Goal: Task Accomplishment & Management: Use online tool/utility

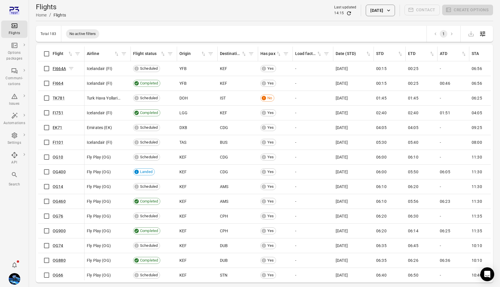
click at [64, 66] on link "FI664A" at bounding box center [59, 68] width 13 height 5
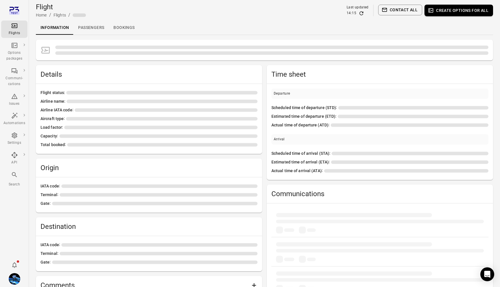
click at [91, 22] on link "Passengers" at bounding box center [91, 28] width 35 height 14
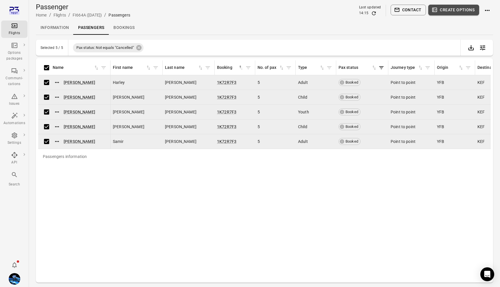
click at [457, 10] on button "Create options" at bounding box center [454, 10] width 51 height 11
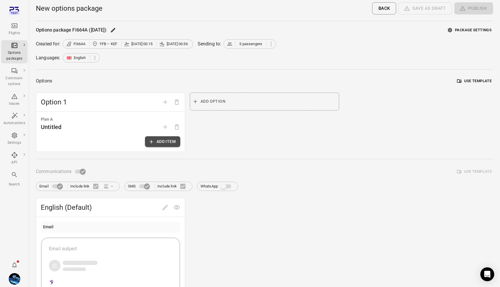
click at [168, 145] on button "Add item" at bounding box center [162, 141] width 35 height 11
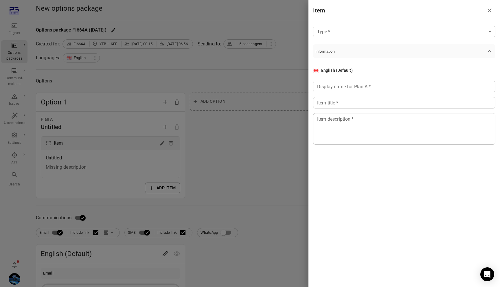
click at [206, 148] on div at bounding box center [250, 143] width 500 height 287
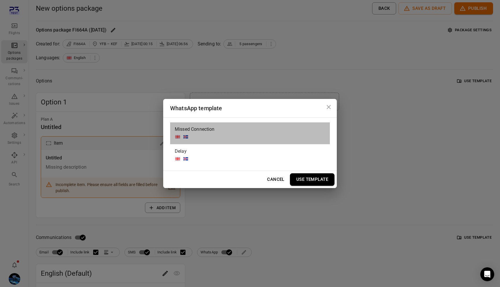
click at [224, 137] on div "Missed Connection" at bounding box center [250, 134] width 160 height 22
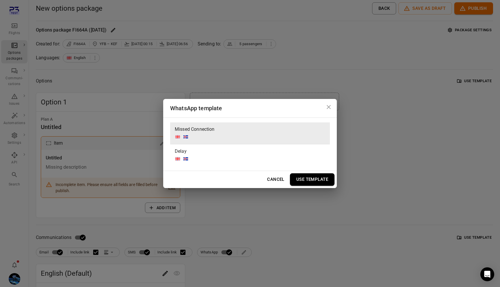
click at [309, 179] on button "Use Template" at bounding box center [312, 179] width 45 height 12
